Goal: Task Accomplishment & Management: Complete application form

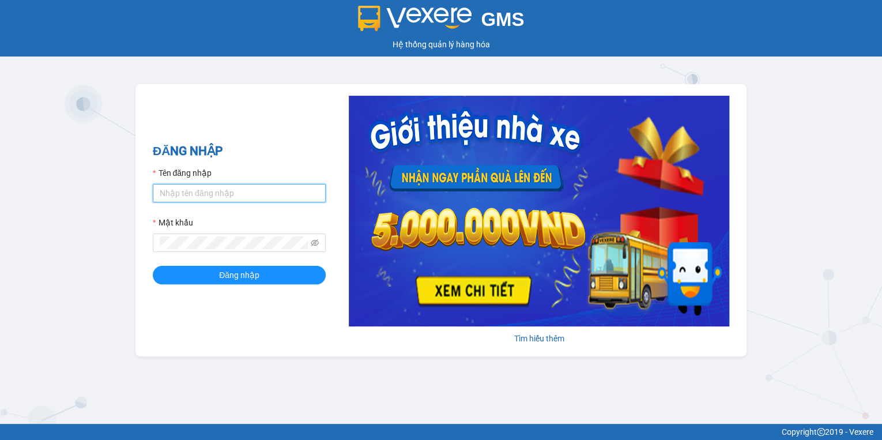
click at [189, 195] on input "Tên đăng nhập" at bounding box center [239, 193] width 173 height 18
type input "hthtrang.hhg"
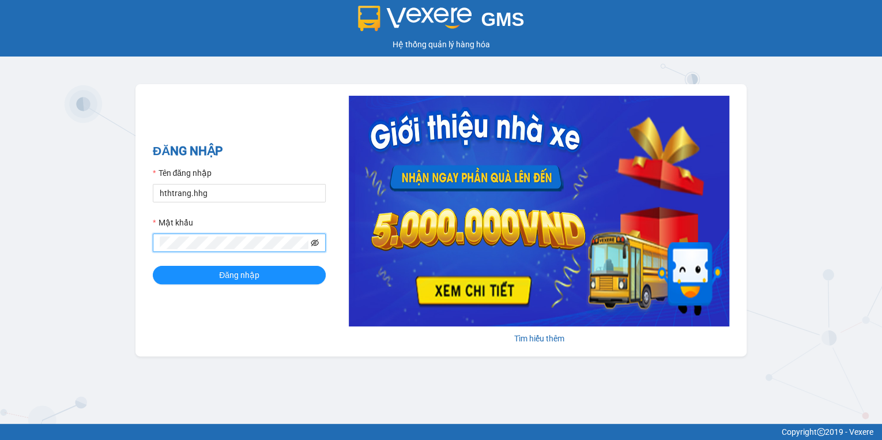
click at [315, 244] on icon "eye-invisible" at bounding box center [315, 243] width 8 height 8
click at [262, 272] on button "Đăng nhập" at bounding box center [239, 275] width 173 height 18
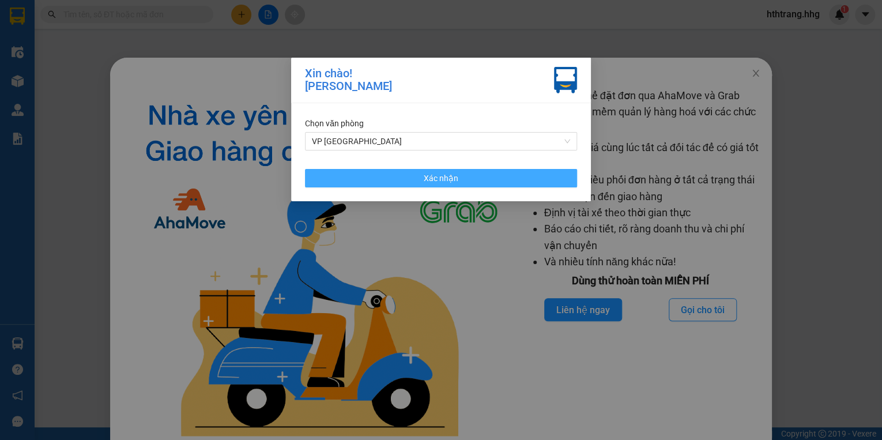
click at [509, 175] on button "Xác nhận" at bounding box center [441, 178] width 272 height 18
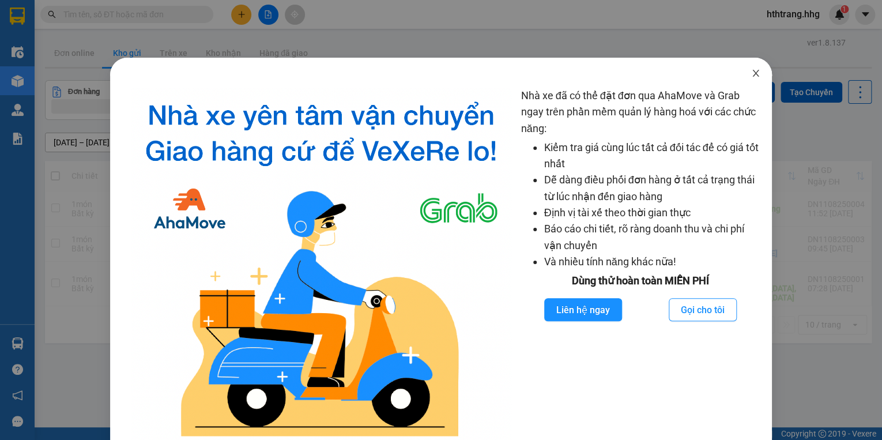
click at [751, 71] on icon "close" at bounding box center [755, 73] width 9 height 9
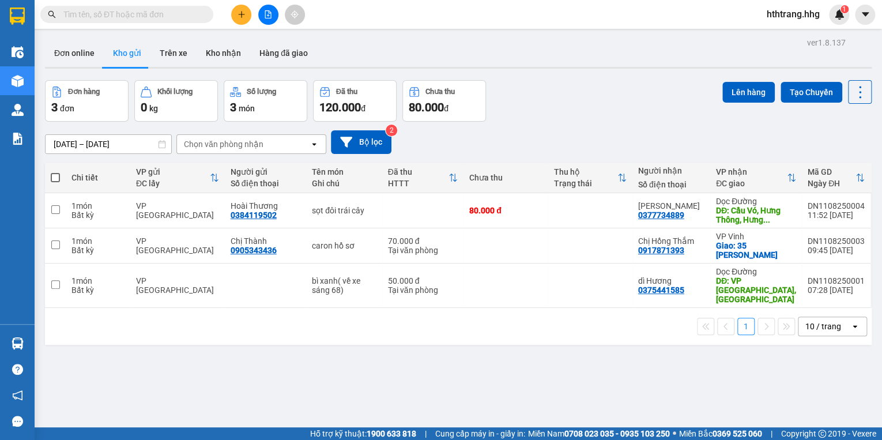
click at [245, 12] on icon "plus" at bounding box center [241, 14] width 8 height 8
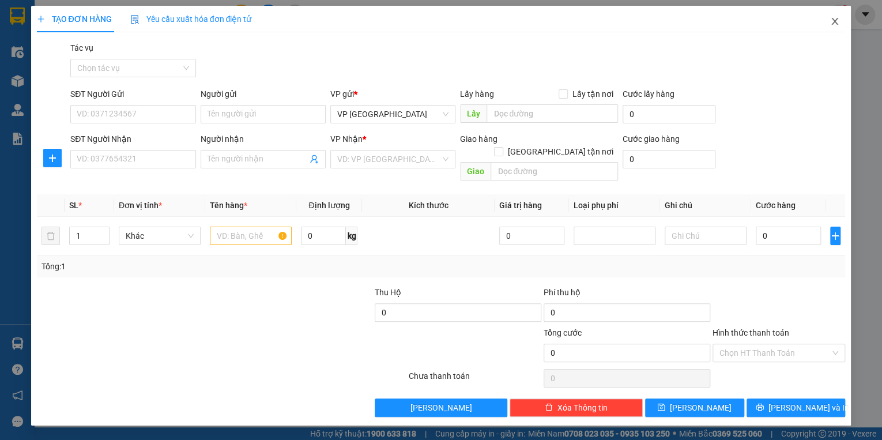
click at [833, 18] on icon "close" at bounding box center [834, 21] width 9 height 9
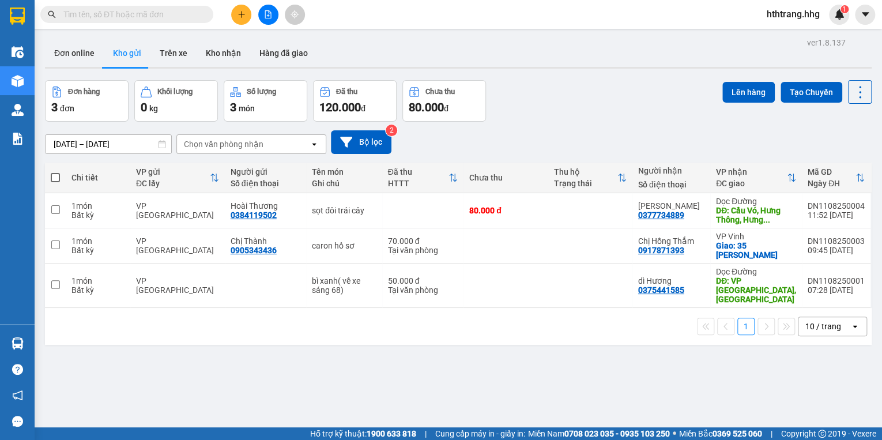
click at [164, 18] on input "text" at bounding box center [131, 14] width 136 height 13
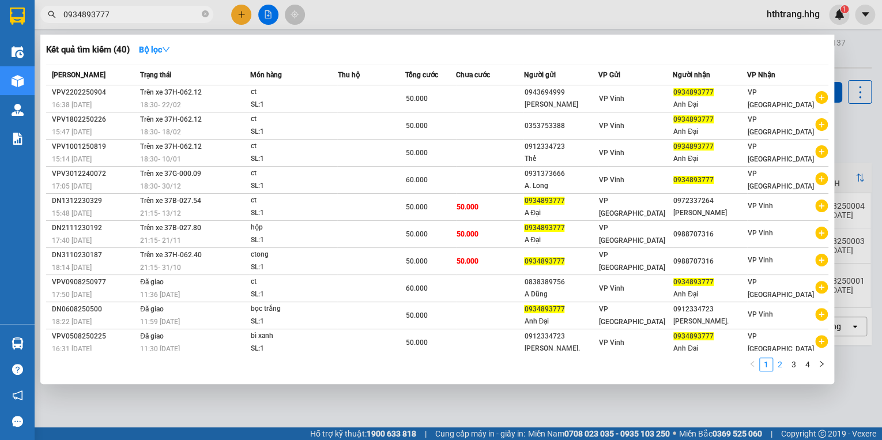
type input "0934893777"
click at [783, 364] on link "2" at bounding box center [779, 364] width 13 height 13
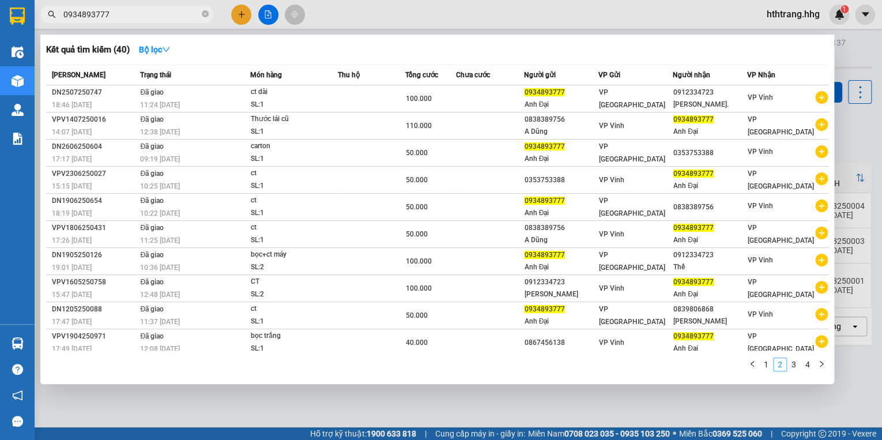
click at [783, 364] on link "2" at bounding box center [779, 364] width 13 height 13
click at [237, 10] on div at bounding box center [441, 220] width 882 height 440
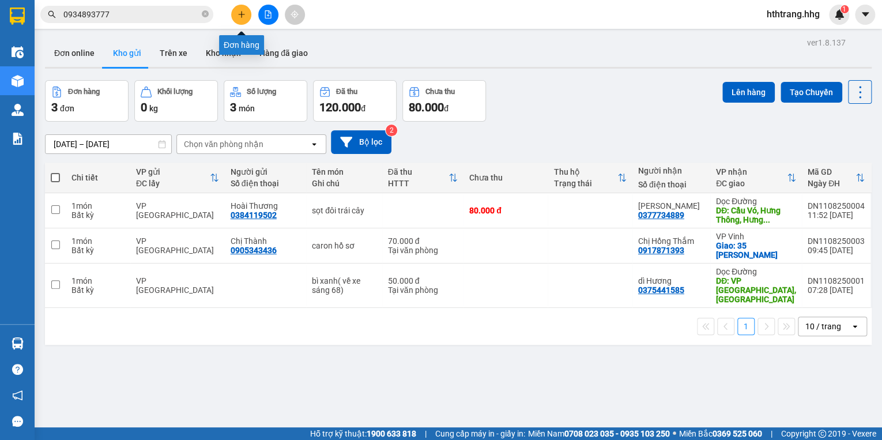
click at [244, 16] on icon "plus" at bounding box center [241, 14] width 8 height 8
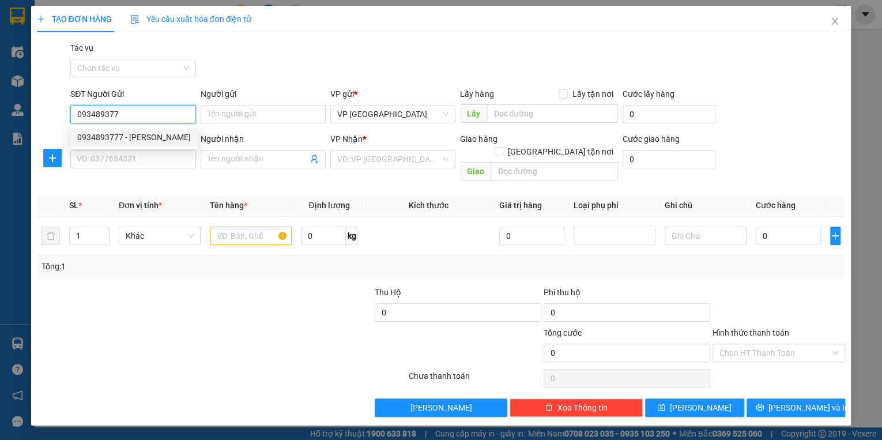
click at [120, 133] on div "0934893777 - [PERSON_NAME]" at bounding box center [134, 137] width 114 height 13
type input "0934893777"
type input "Anh Đại"
type input "0934893777"
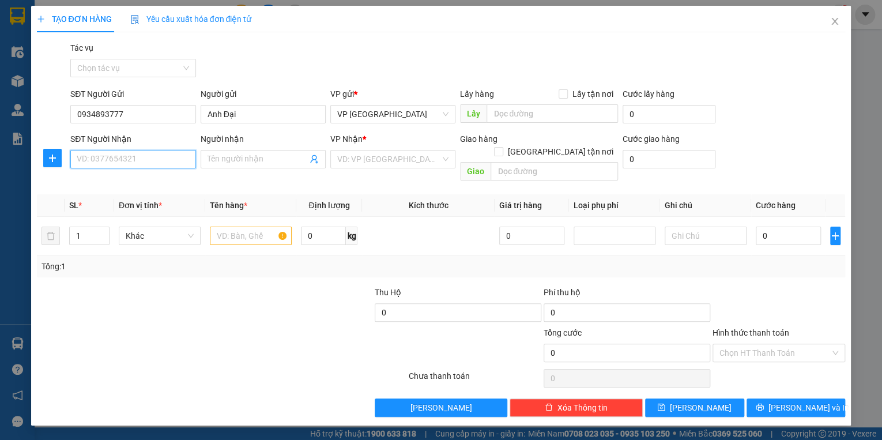
click at [127, 161] on input "SĐT Người Nhận" at bounding box center [132, 159] width 125 height 18
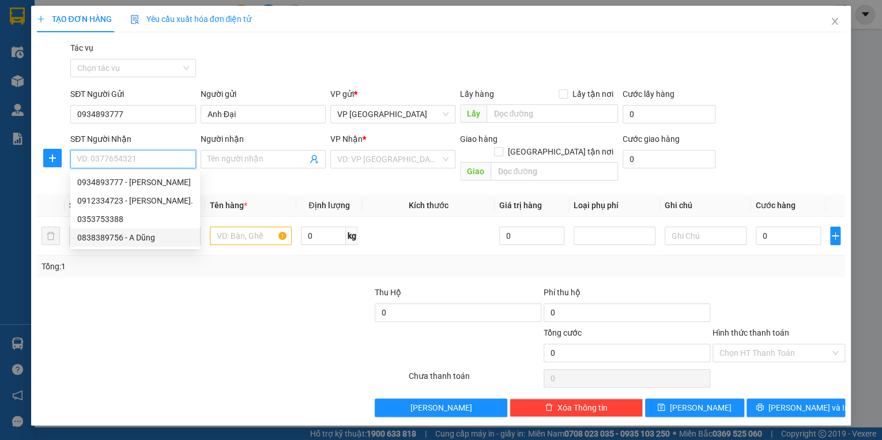
click at [137, 240] on div "0838389756 - A Dũng" at bounding box center [135, 237] width 116 height 13
type input "0838389756"
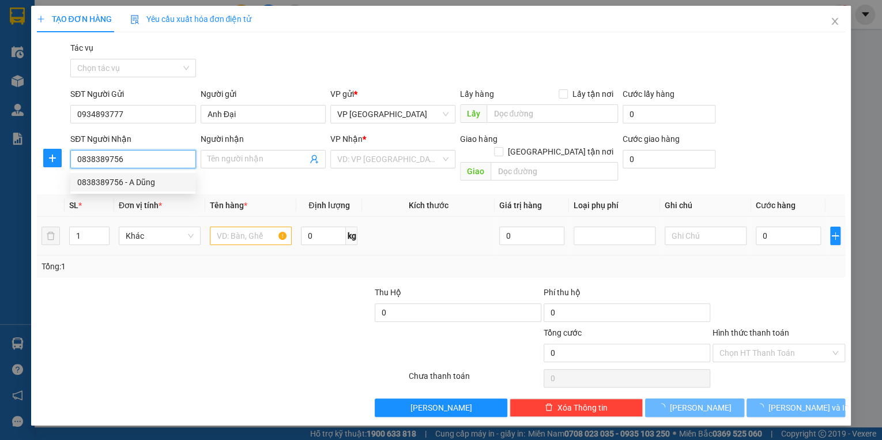
type input "A Dũng"
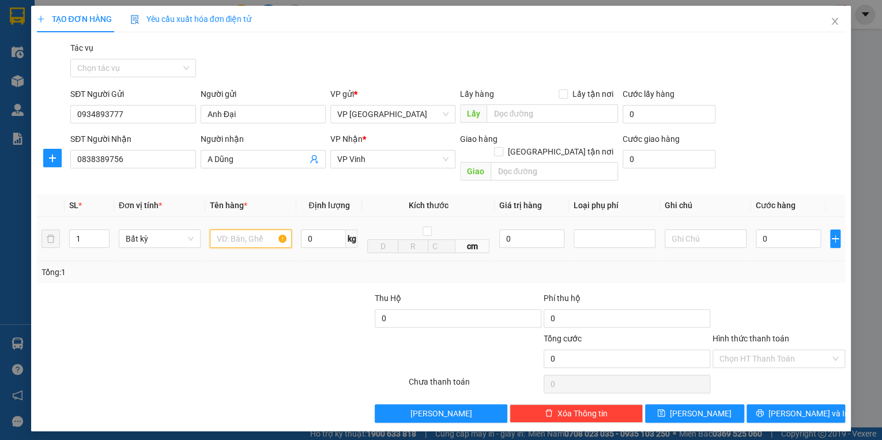
click at [233, 229] on input "text" at bounding box center [251, 238] width 82 height 18
click at [214, 229] on input "Thuóc lái" at bounding box center [251, 238] width 82 height 18
click at [255, 229] on input "CT -Thuóc lái" at bounding box center [251, 238] width 82 height 18
click at [277, 229] on input "CT -Thước lái" at bounding box center [251, 238] width 82 height 18
type input "CT -Thước lái cũ"
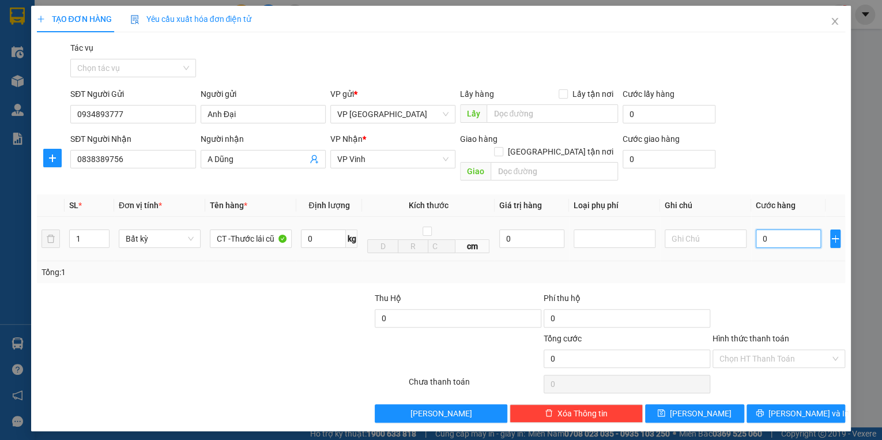
click at [805, 229] on input "0" at bounding box center [787, 238] width 65 height 18
type input "1"
type input "10"
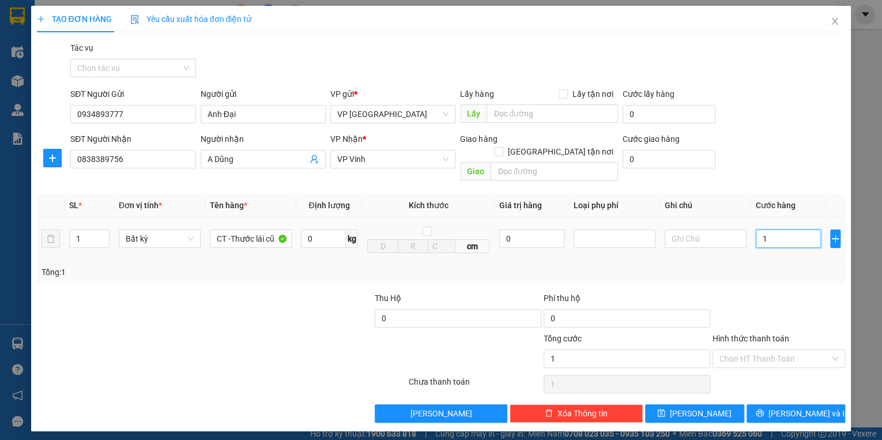
type input "10"
type input "100"
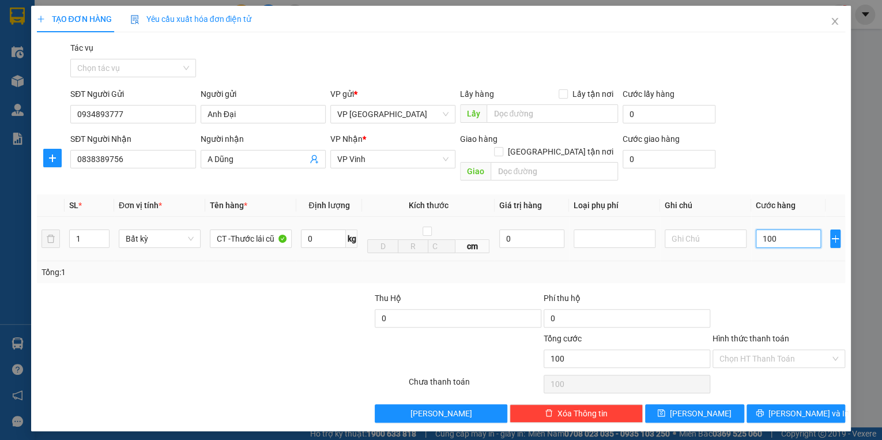
type input "1.000"
type input "10.000"
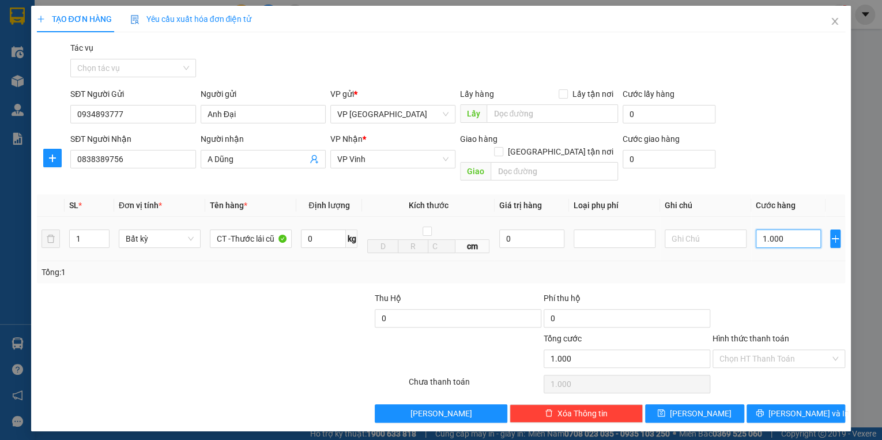
type input "10.000"
type input "100.000"
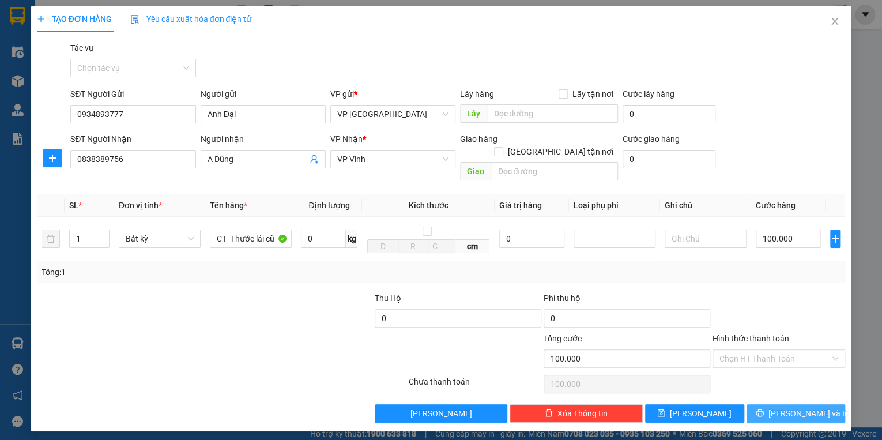
click at [804, 407] on span "[PERSON_NAME] và In" at bounding box center [808, 413] width 81 height 13
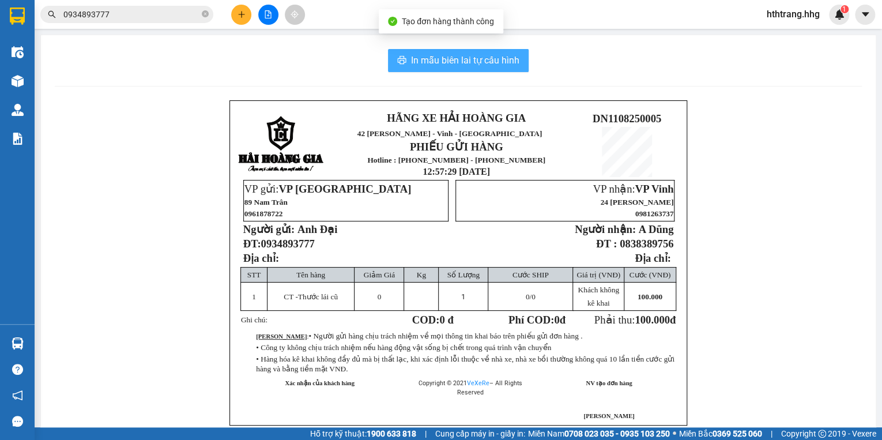
click at [463, 57] on span "In mẫu biên lai tự cấu hình" at bounding box center [465, 60] width 108 height 14
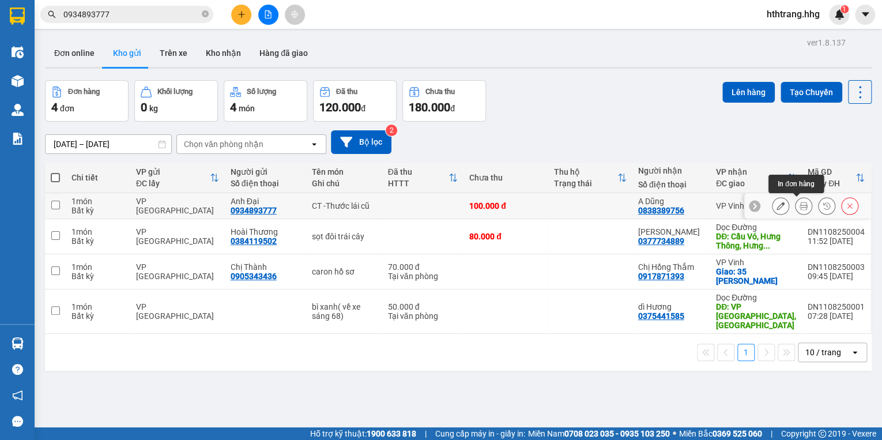
click at [799, 202] on icon at bounding box center [803, 206] width 8 height 8
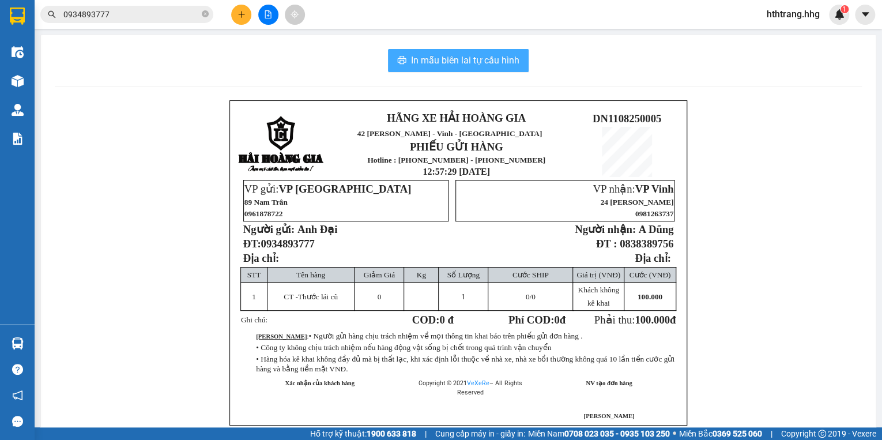
drag, startPoint x: 494, startPoint y: 63, endPoint x: 494, endPoint y: 54, distance: 8.6
click at [494, 55] on span "In mẫu biên lai tự cấu hình" at bounding box center [465, 60] width 108 height 14
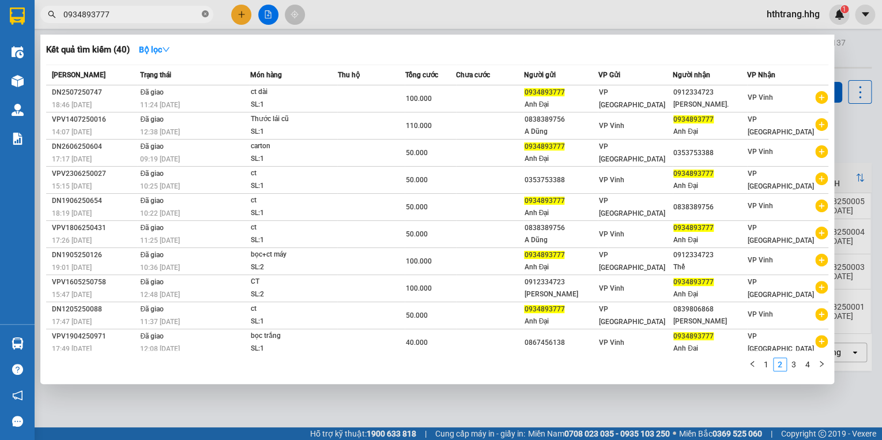
click at [205, 16] on icon "close-circle" at bounding box center [205, 13] width 7 height 7
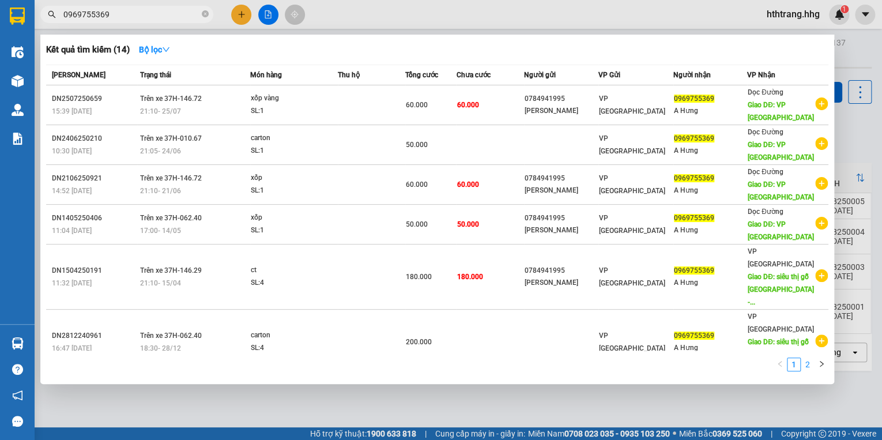
type input "0969755369"
click at [810, 366] on link "2" at bounding box center [807, 364] width 13 height 13
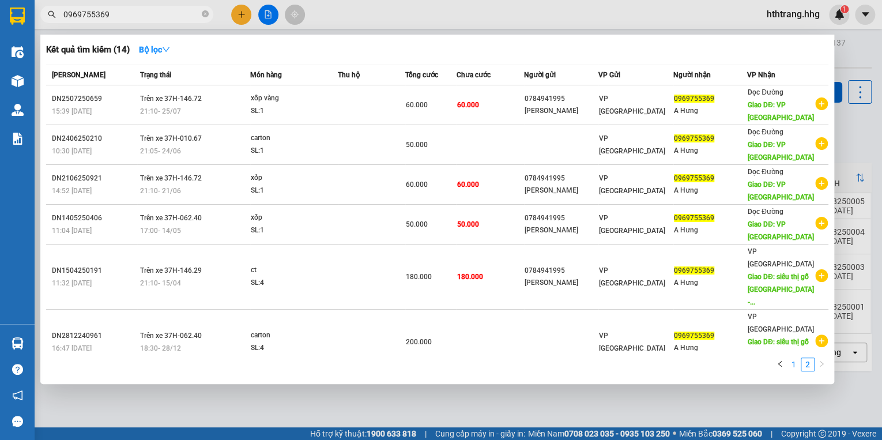
click at [795, 369] on link "1" at bounding box center [793, 364] width 13 height 13
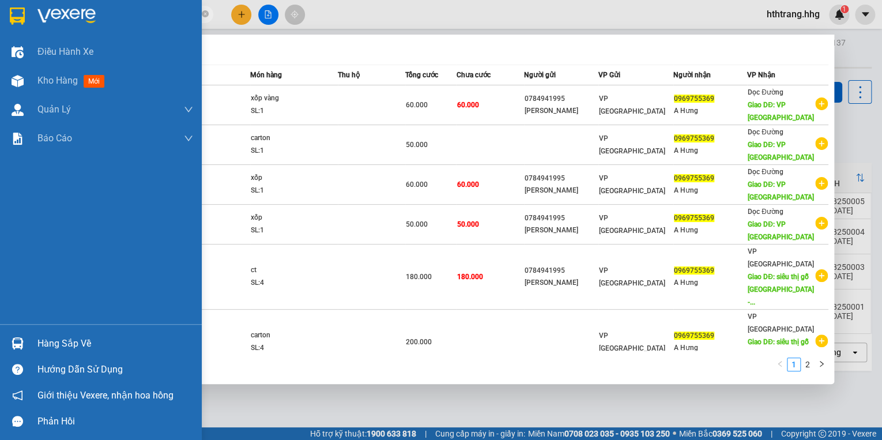
drag, startPoint x: 116, startPoint y: 14, endPoint x: 27, endPoint y: 22, distance: 90.3
click at [27, 22] on section "Kết quả tìm kiếm ( 14 ) Bộ lọc Mã ĐH Trạng thái Món hàng Thu hộ Tổng cước Chưa …" at bounding box center [441, 220] width 882 height 440
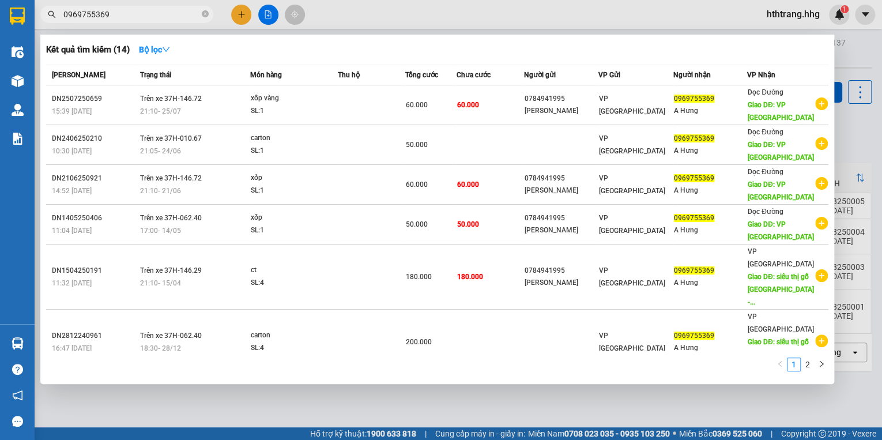
click at [247, 10] on div at bounding box center [441, 220] width 882 height 440
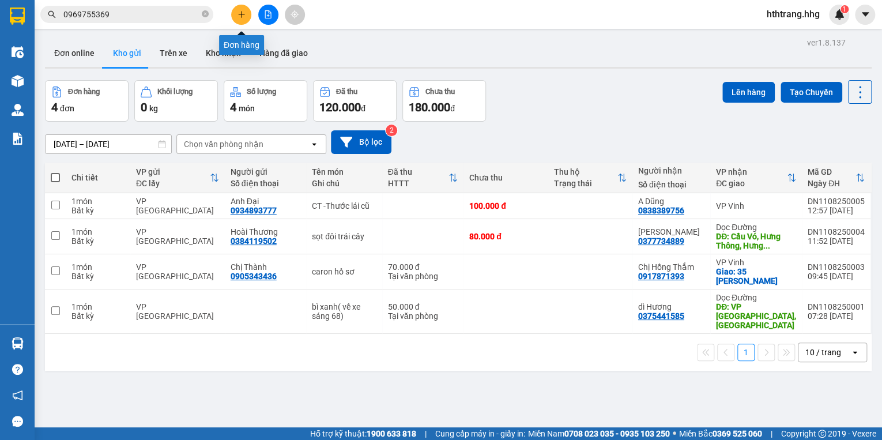
click at [236, 12] on button at bounding box center [241, 15] width 20 height 20
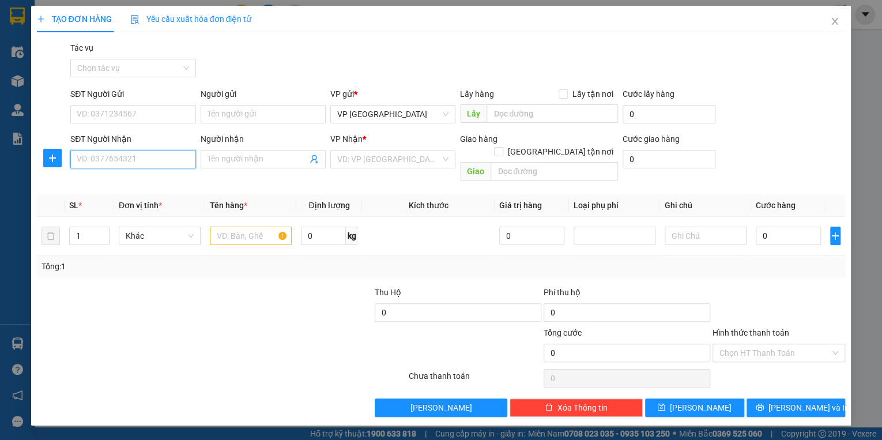
paste input "0969755369"
type input "0969755369"
click at [135, 182] on div "0969755369 - A Hưng" at bounding box center [132, 182] width 111 height 13
type input "A Hưng"
type input "VP [GEOGRAPHIC_DATA]"
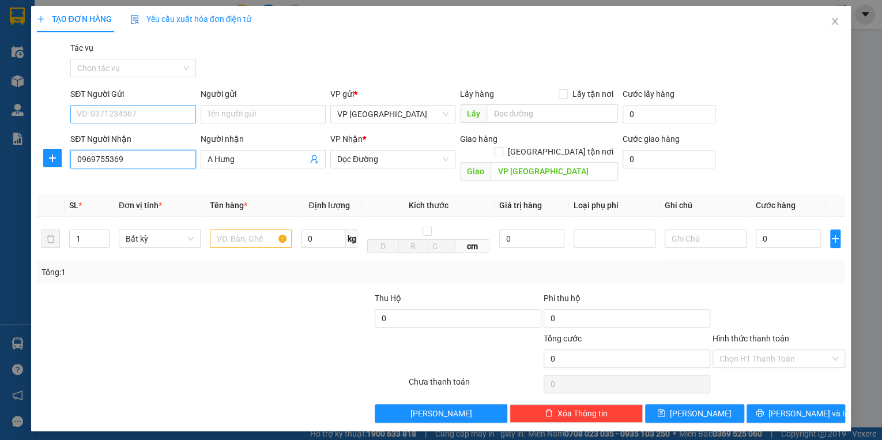
type input "0969755369"
click at [138, 115] on input "SĐT Người Gửi" at bounding box center [132, 114] width 125 height 18
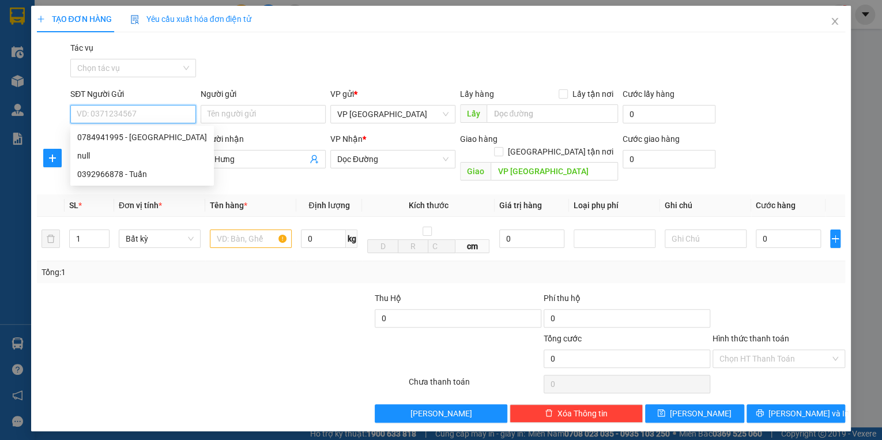
click at [138, 114] on input "SĐT Người Gửi" at bounding box center [132, 114] width 125 height 18
click at [114, 134] on div "0784941995 - [GEOGRAPHIC_DATA]" at bounding box center [142, 137] width 130 height 13
type input "0784941995"
type input "[PERSON_NAME]"
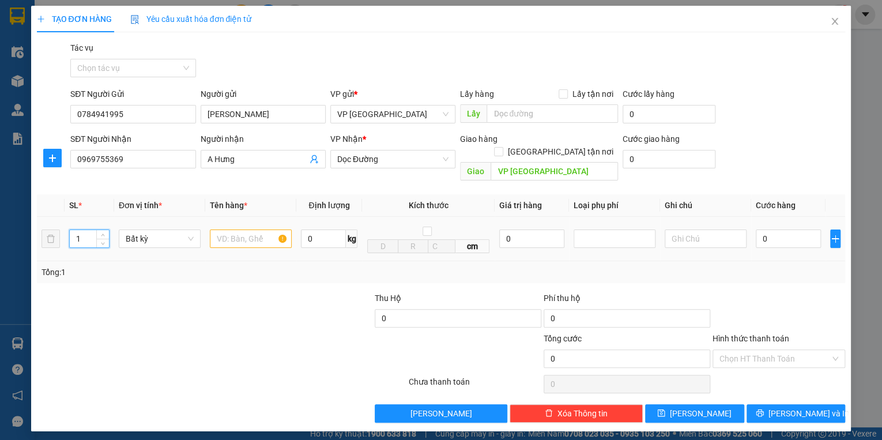
click at [88, 230] on input "1" at bounding box center [89, 238] width 39 height 17
type input "4"
click at [232, 229] on input "text" at bounding box center [251, 238] width 82 height 18
type input "1 xốp+3 ct-HÀNG DỄ VỠ"
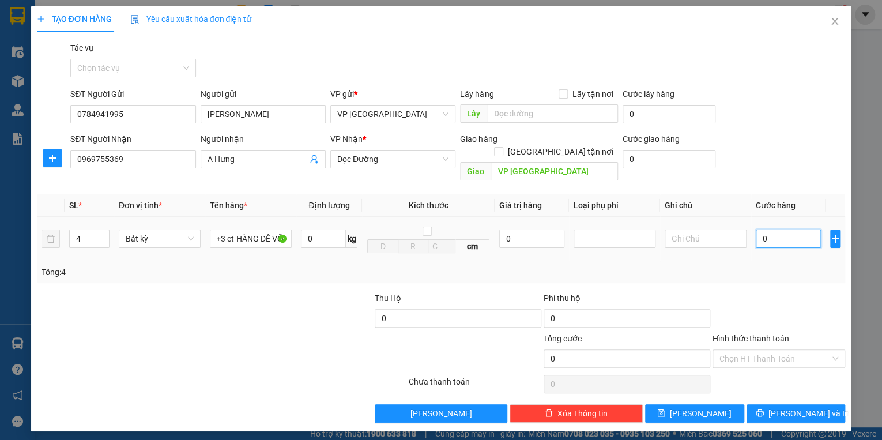
scroll to position [0, 0]
click at [777, 229] on input "0" at bounding box center [787, 238] width 65 height 18
type input "2"
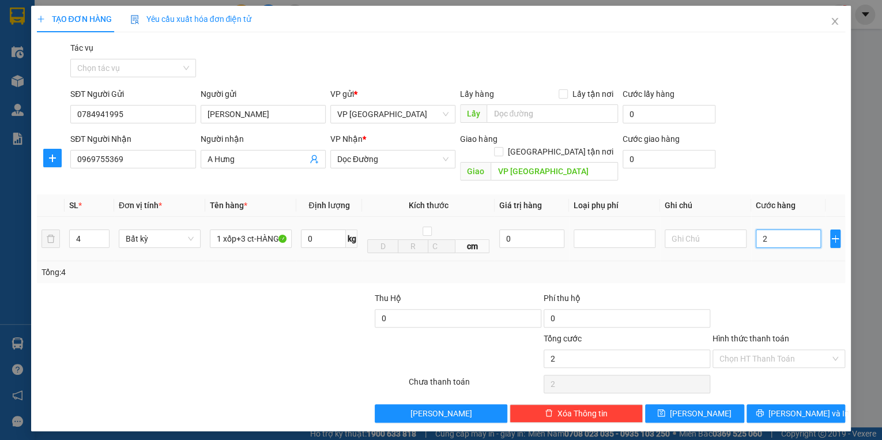
type input "20"
type input "200"
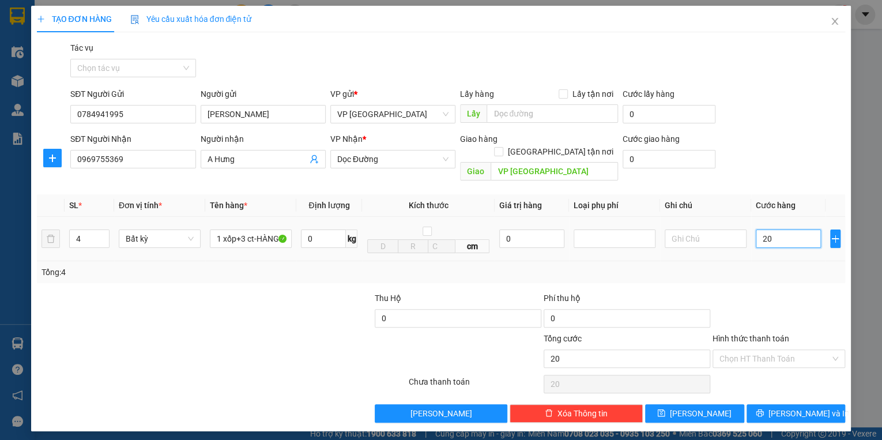
type input "200"
type input "2.000"
type input "20.000"
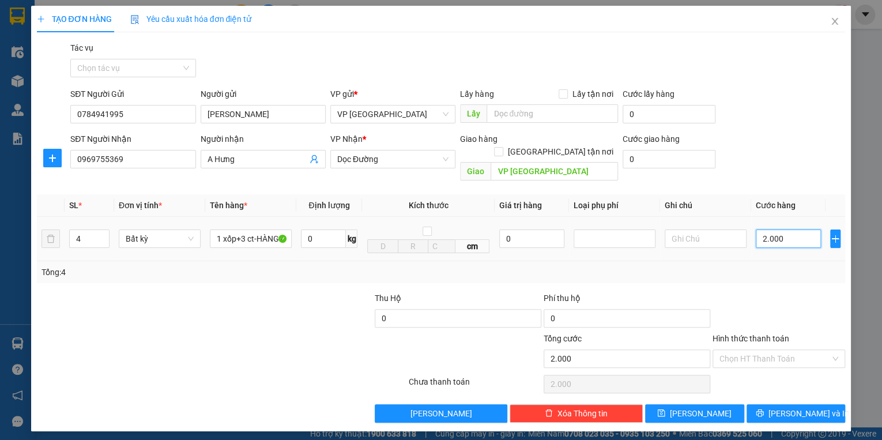
type input "20.000"
type input "200.000"
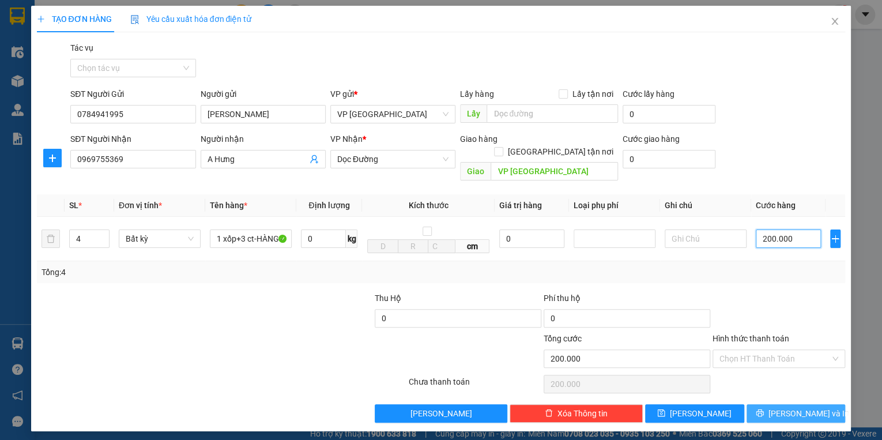
type input "200.000"
click at [815, 407] on span "[PERSON_NAME] và In" at bounding box center [808, 413] width 81 height 13
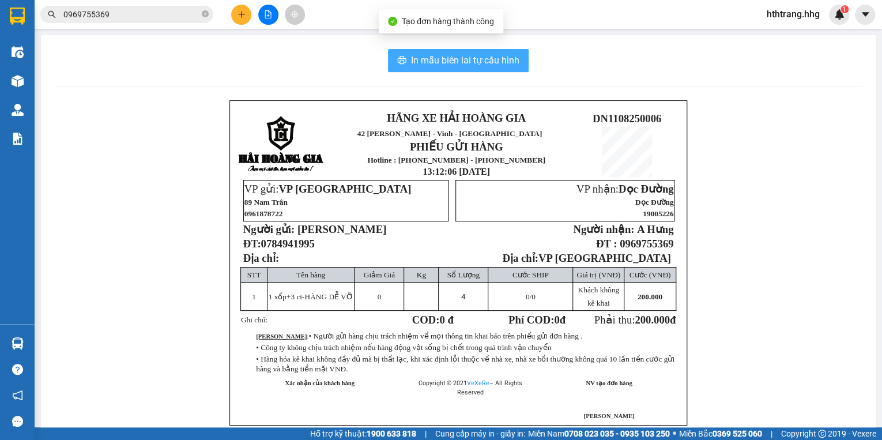
click at [491, 59] on span "In mẫu biên lai tự cấu hình" at bounding box center [465, 60] width 108 height 14
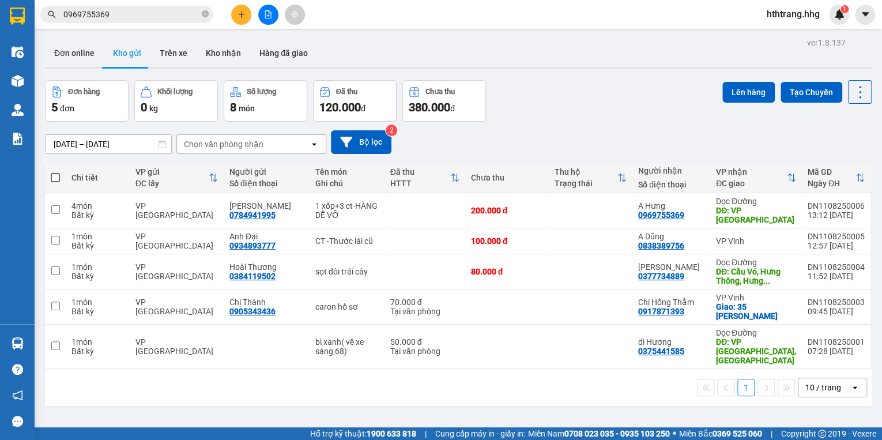
click at [799, 17] on span "hthtrang.hhg" at bounding box center [792, 14] width 71 height 14
click at [796, 36] on span "Đăng xuất" at bounding box center [797, 35] width 48 height 13
